Goal: Information Seeking & Learning: Learn about a topic

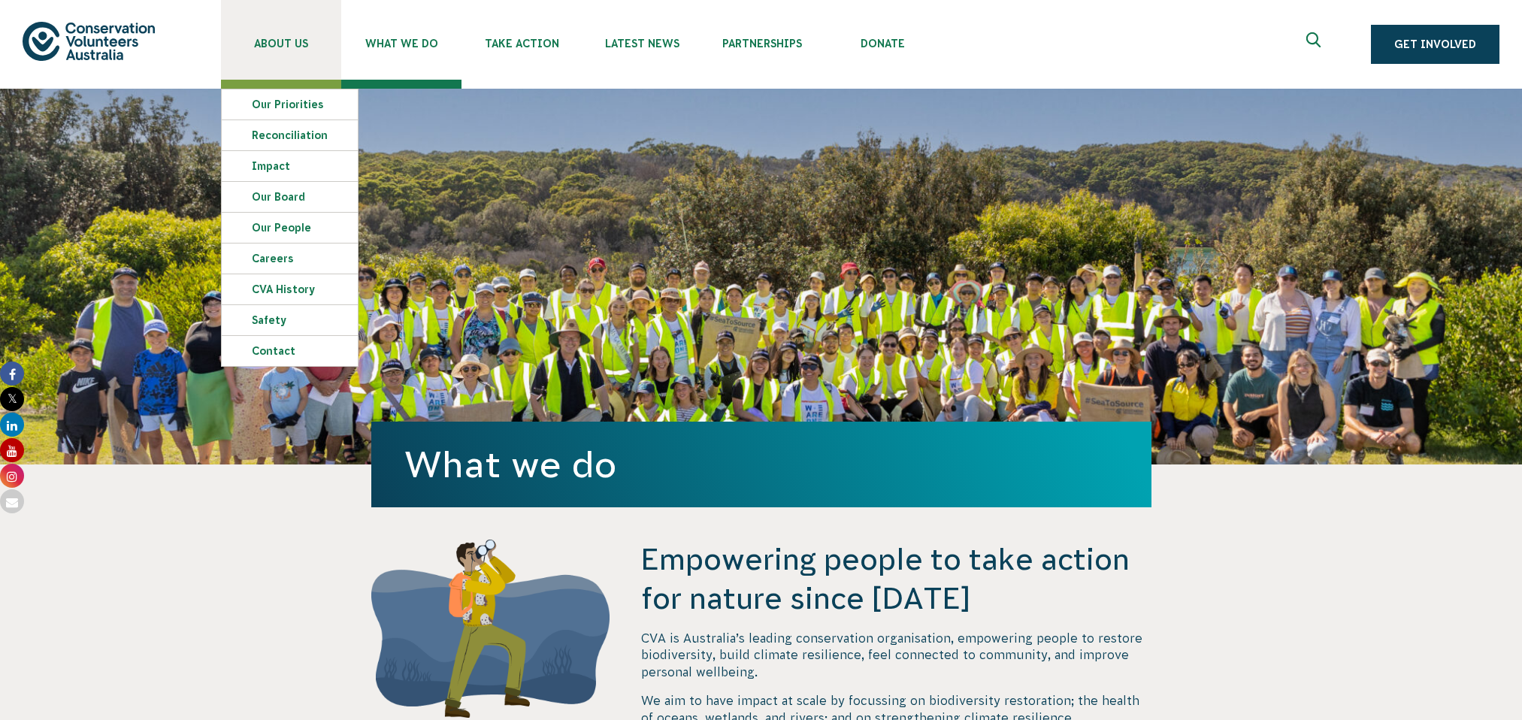
click at [294, 59] on link "About Us" at bounding box center [281, 40] width 120 height 80
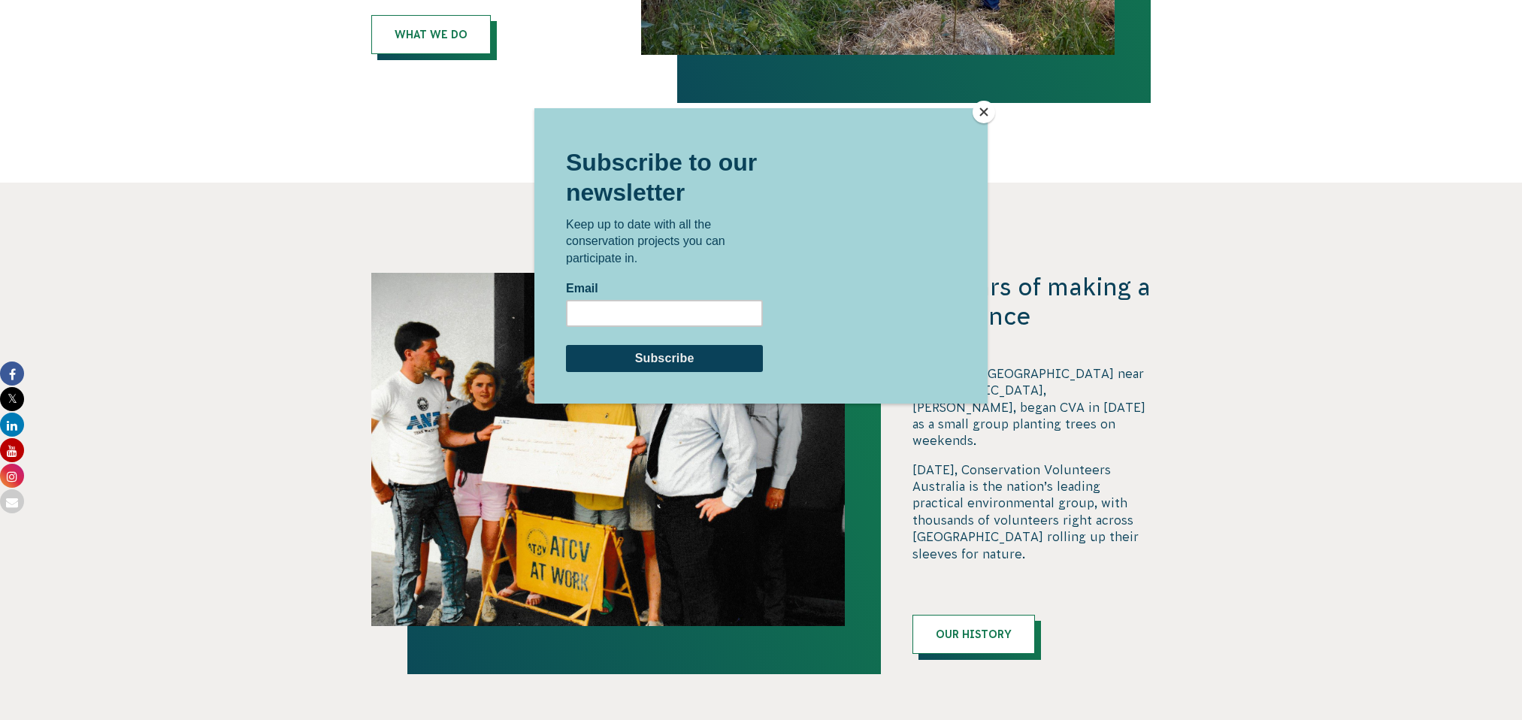
scroll to position [1418, 0]
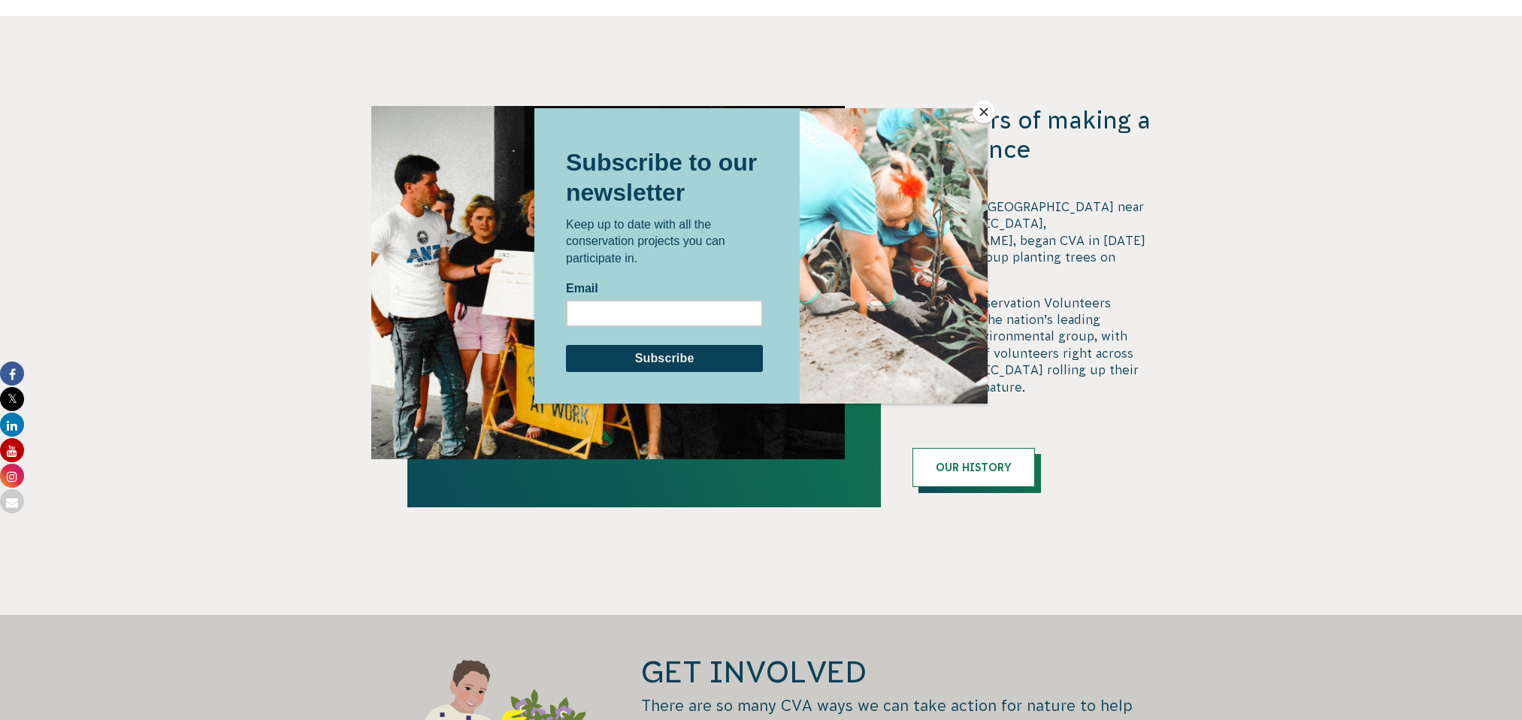
click at [992, 114] on button "Close" at bounding box center [984, 112] width 23 height 23
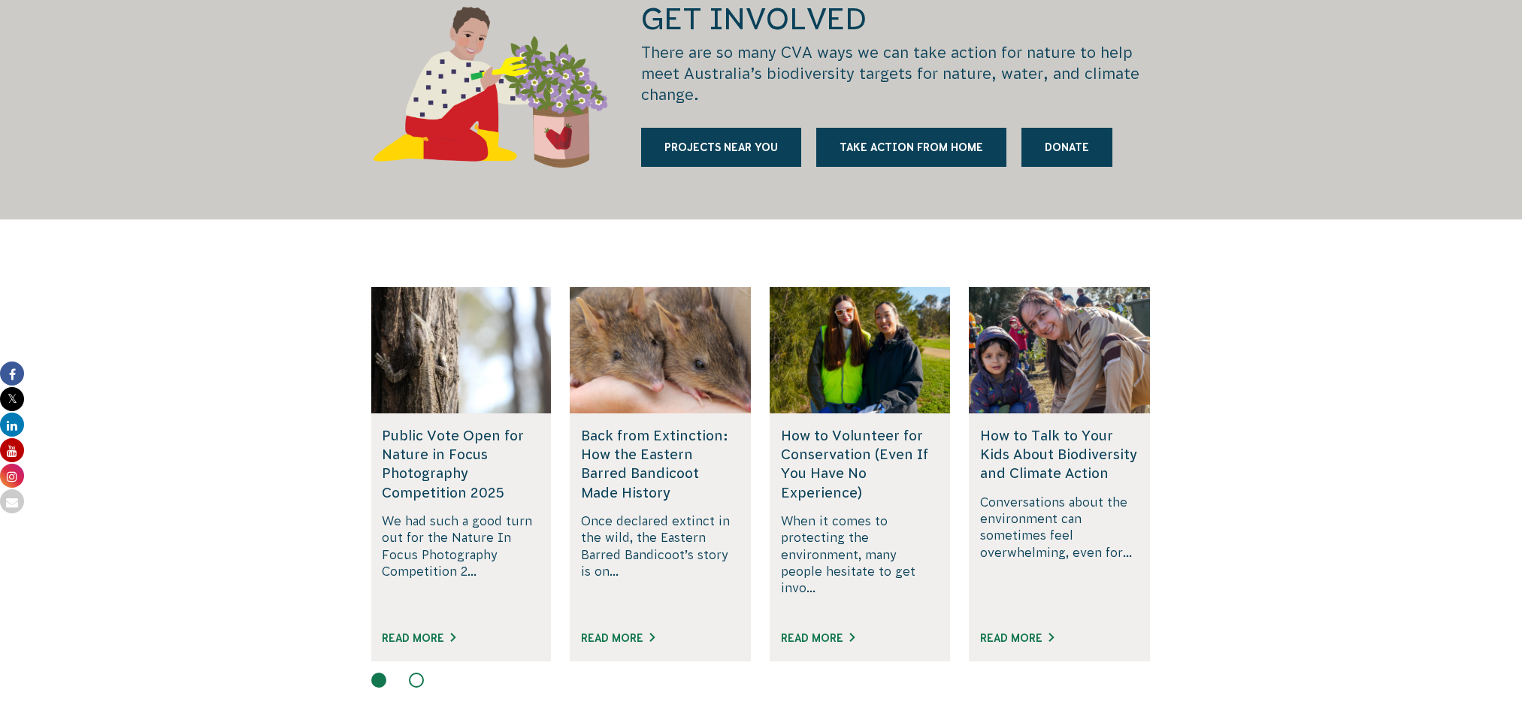
scroll to position [2064, 0]
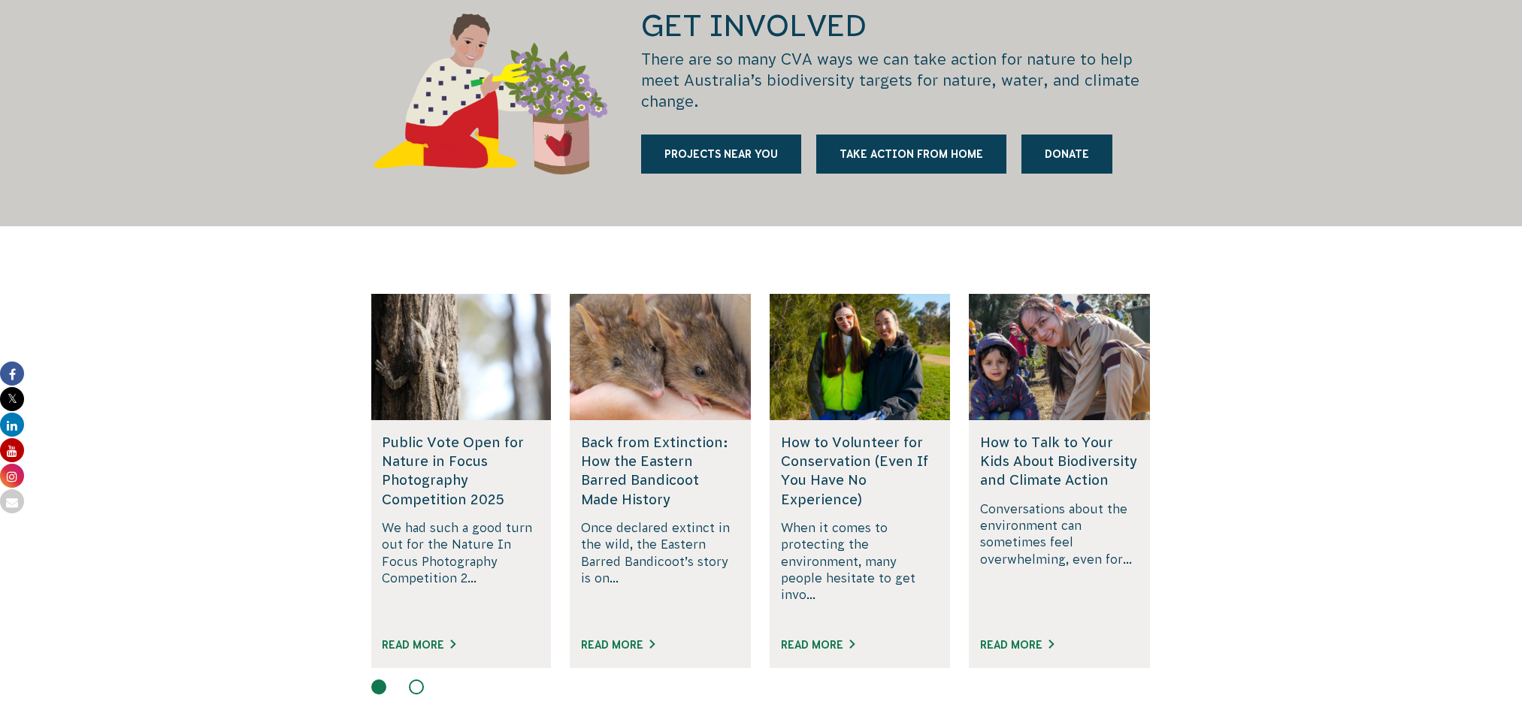
click at [411, 680] on button at bounding box center [416, 687] width 15 height 15
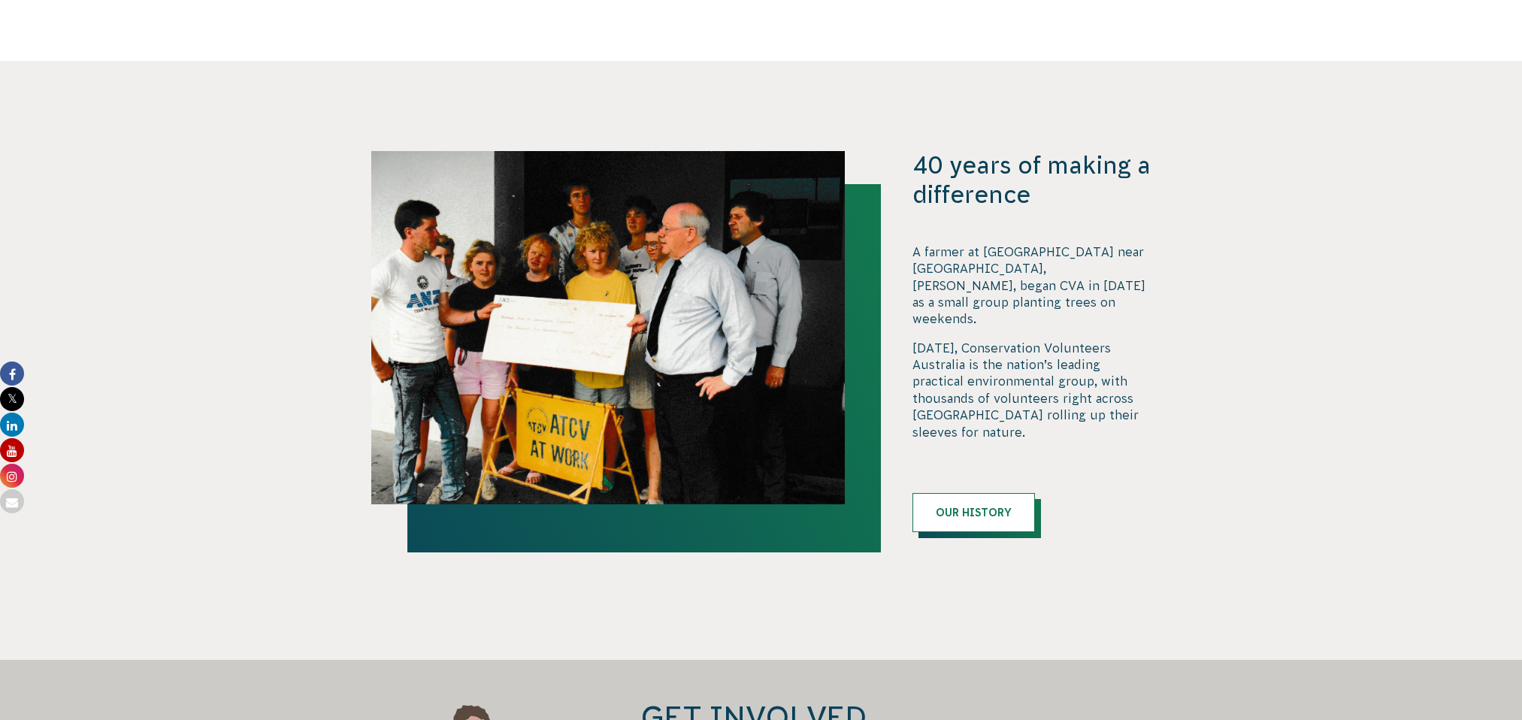
scroll to position [0, 0]
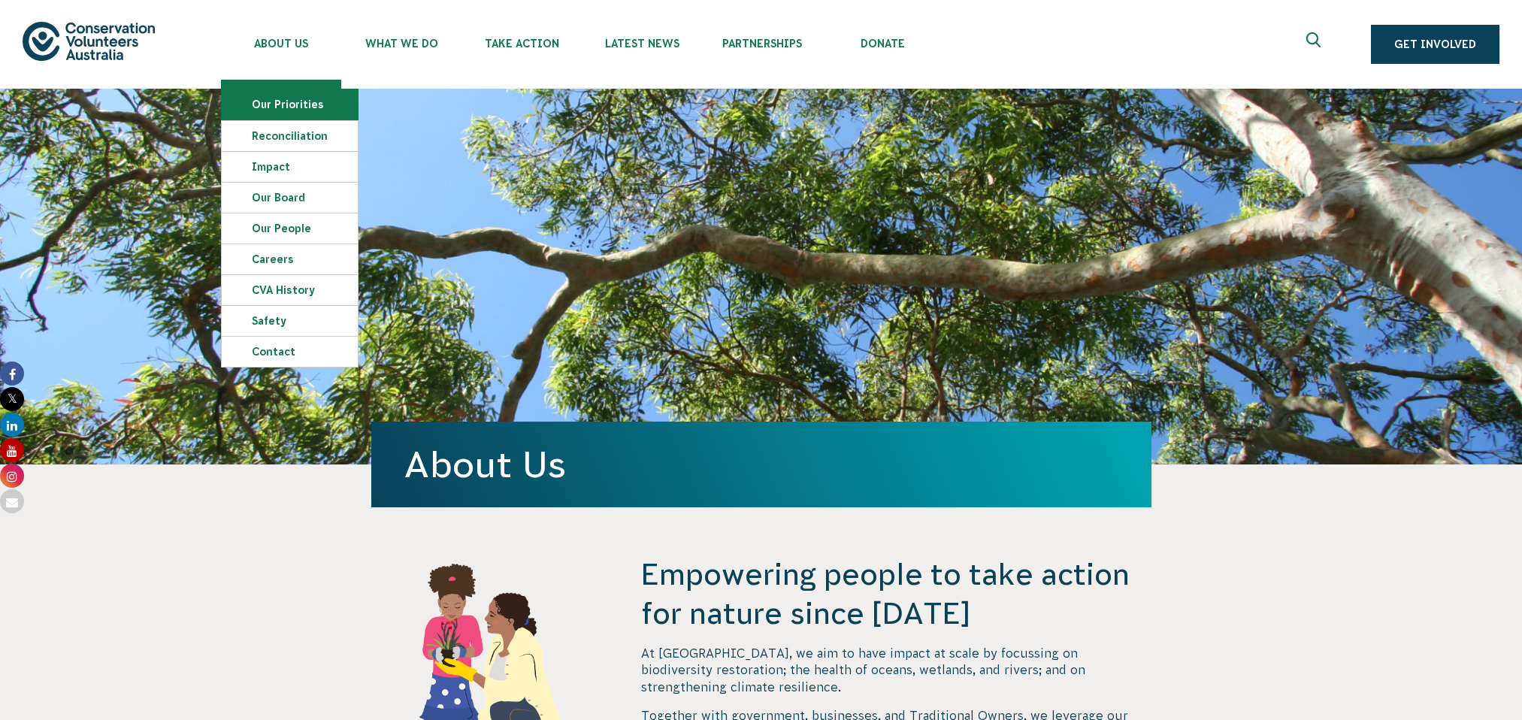
click at [268, 109] on link "Our Priorities" at bounding box center [290, 104] width 136 height 30
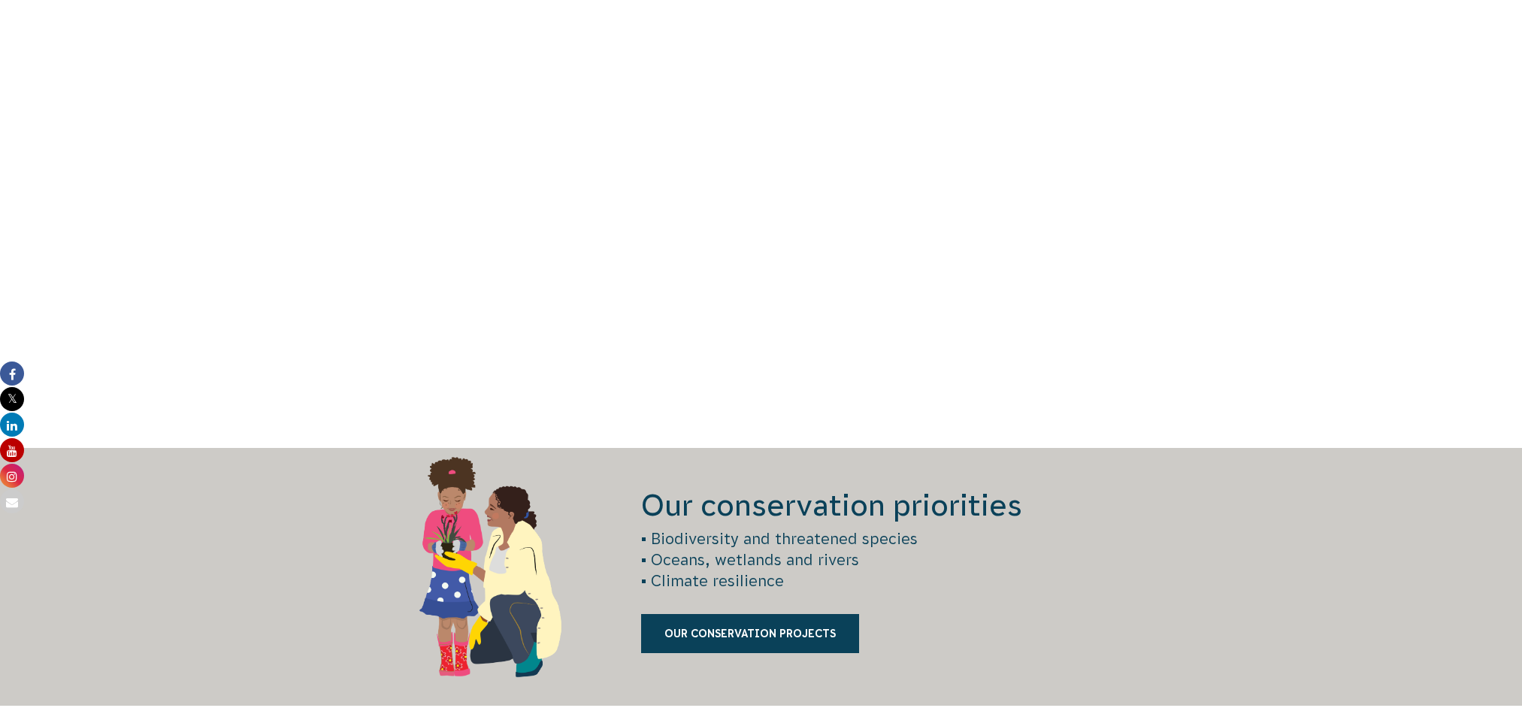
scroll to position [1819, 0]
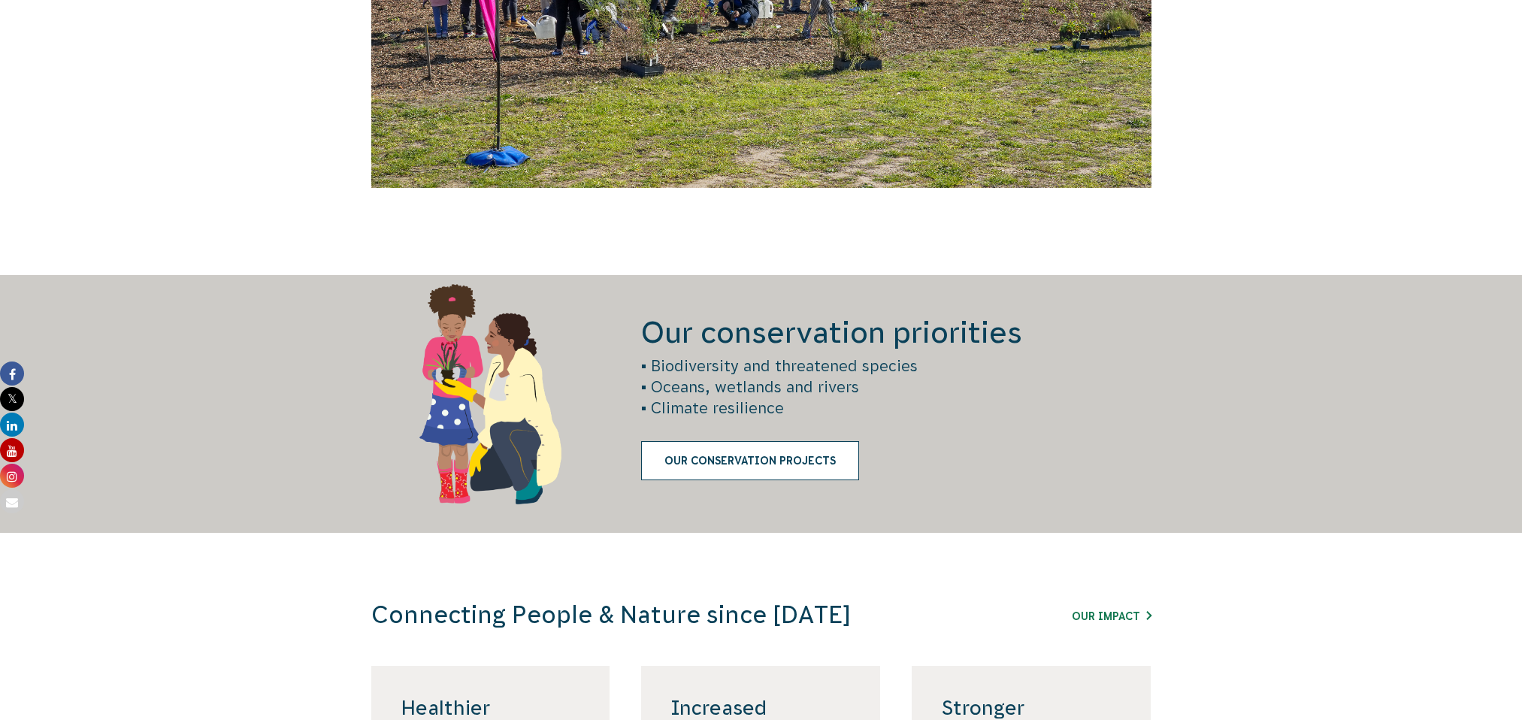
click at [671, 457] on link "Our Conservation Projects" at bounding box center [750, 460] width 218 height 39
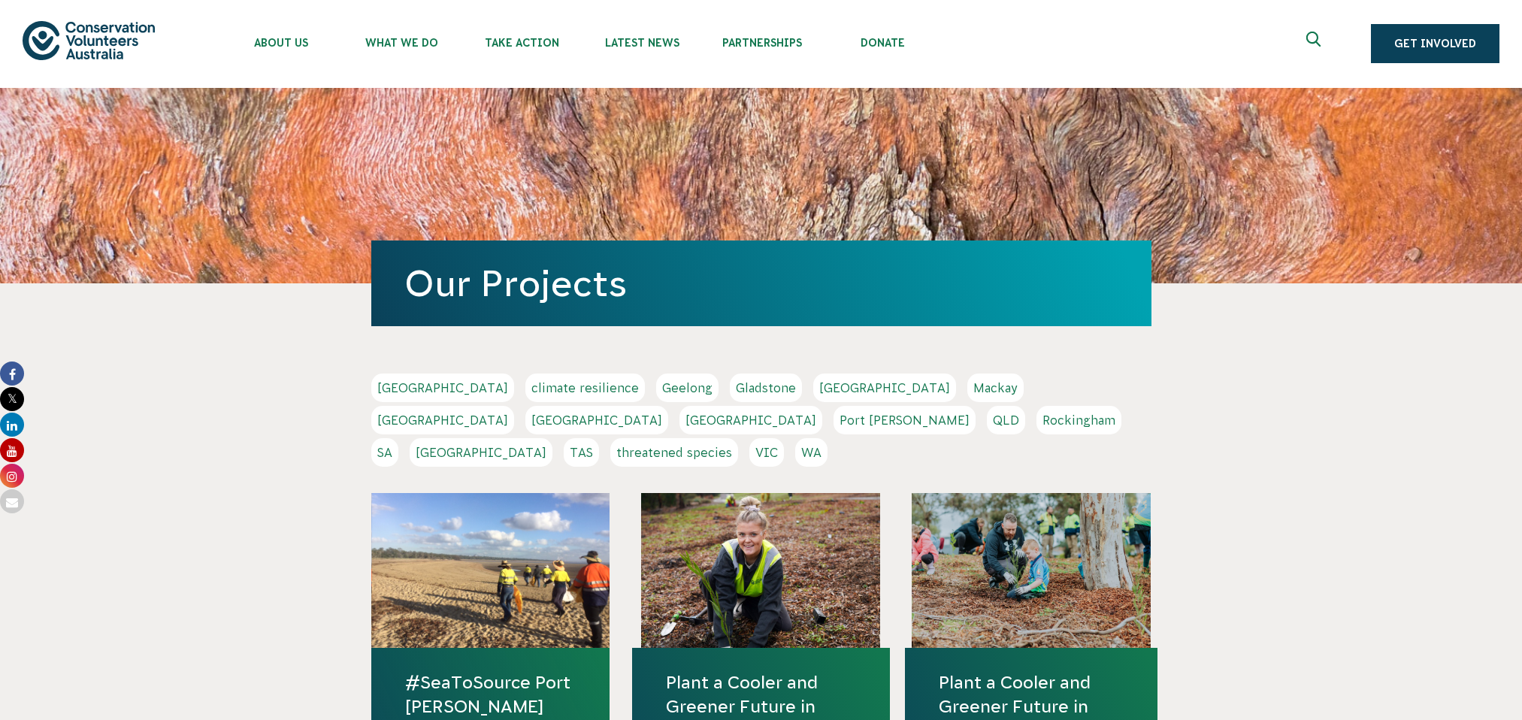
scroll to position [2, 0]
click at [784, 438] on link "VIC" at bounding box center [767, 452] width 35 height 29
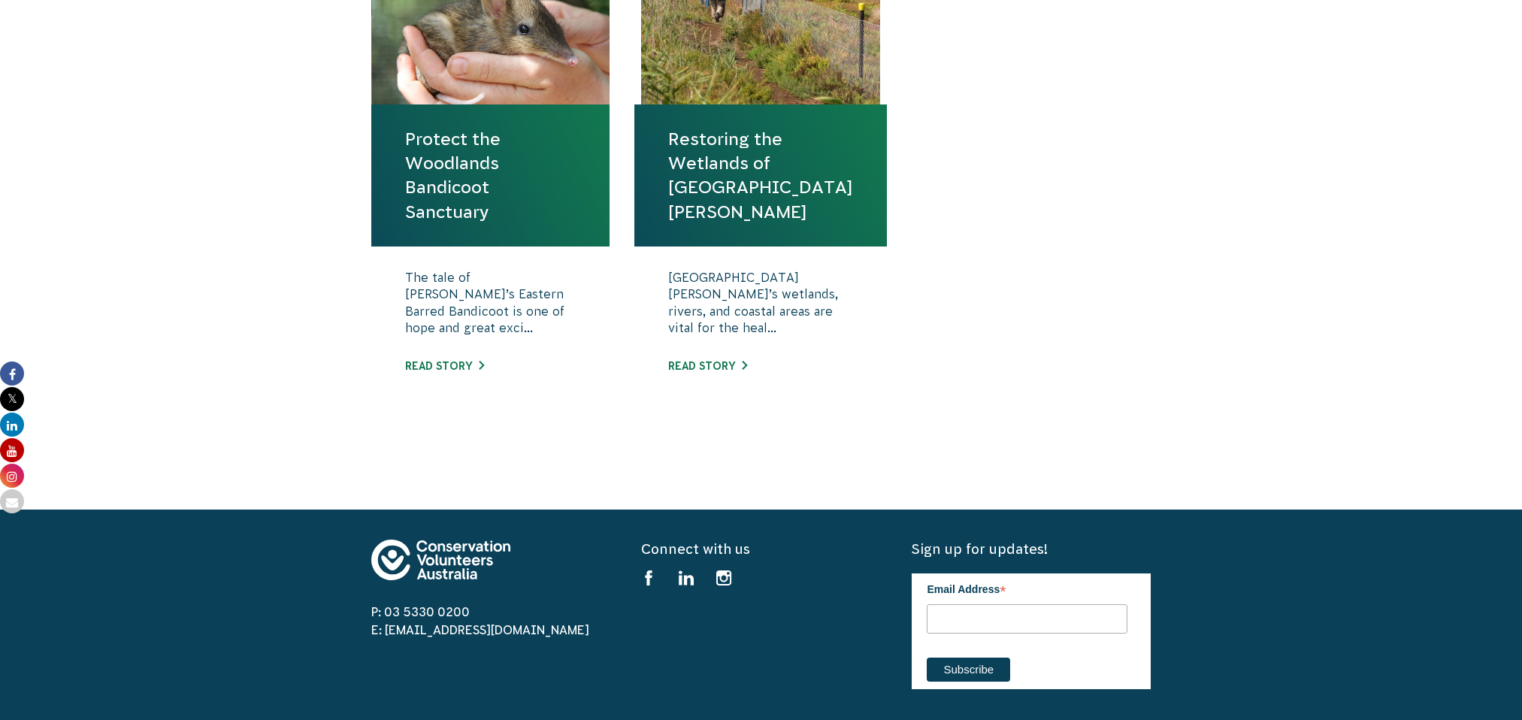
scroll to position [484, 0]
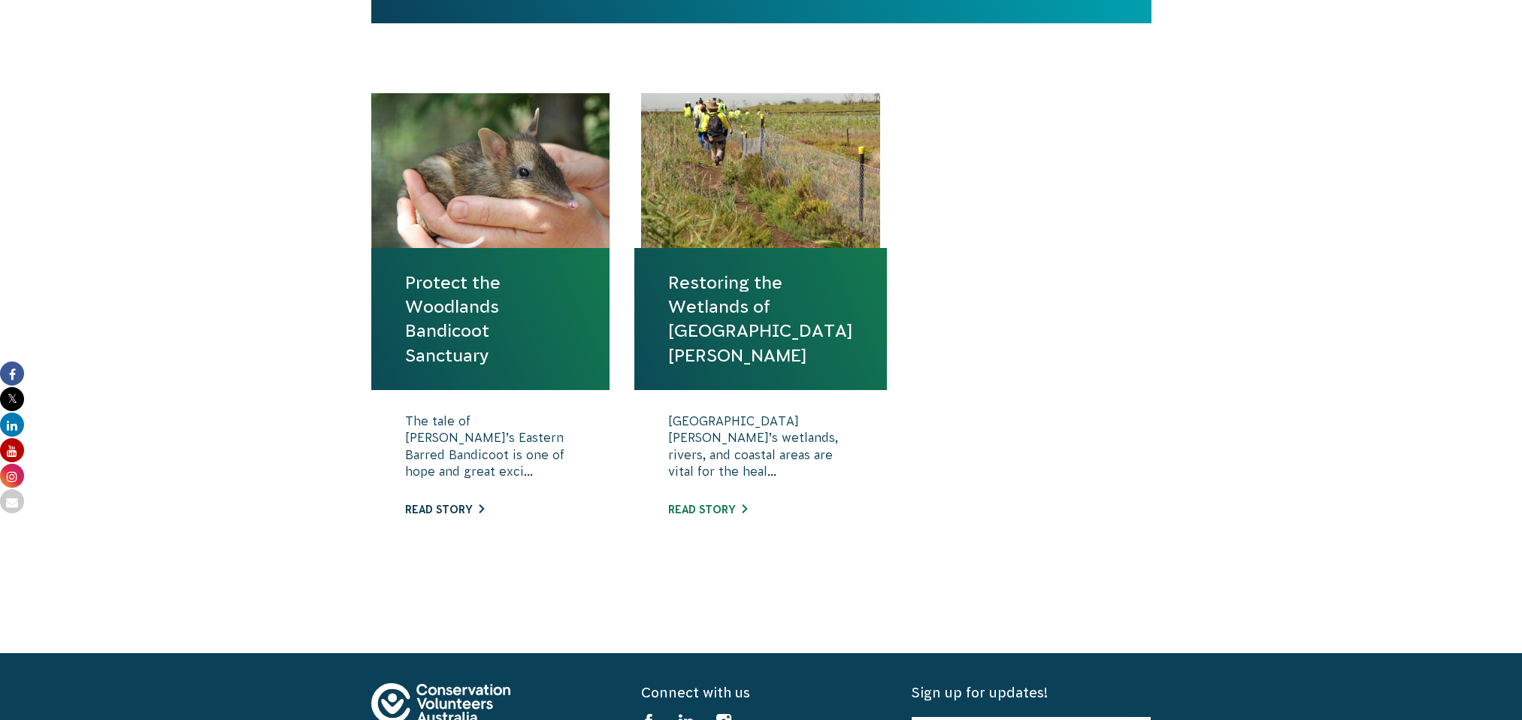
click at [477, 505] on link "Read story" at bounding box center [444, 510] width 79 height 12
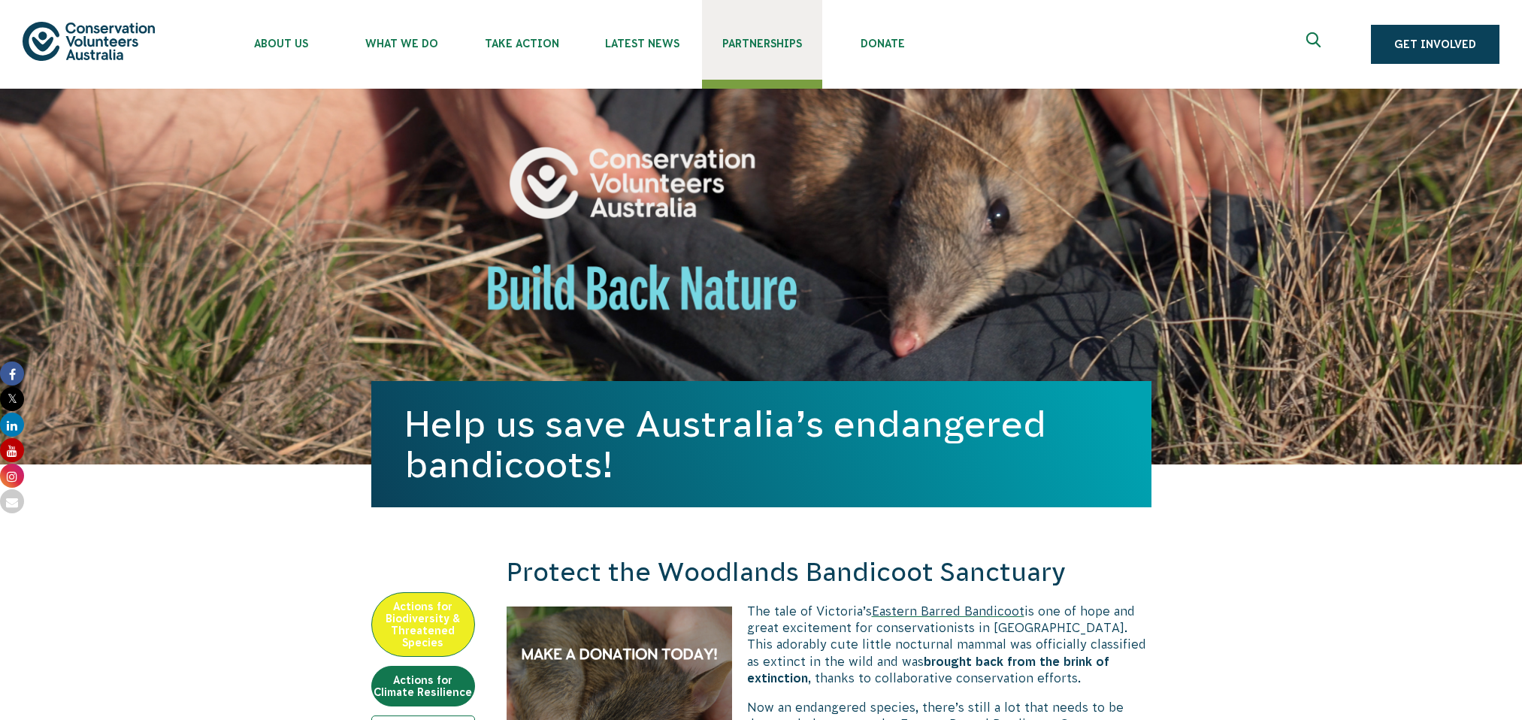
click at [755, 38] on span "Partnerships" at bounding box center [762, 44] width 120 height 12
